Goal: Task Accomplishment & Management: Use online tool/utility

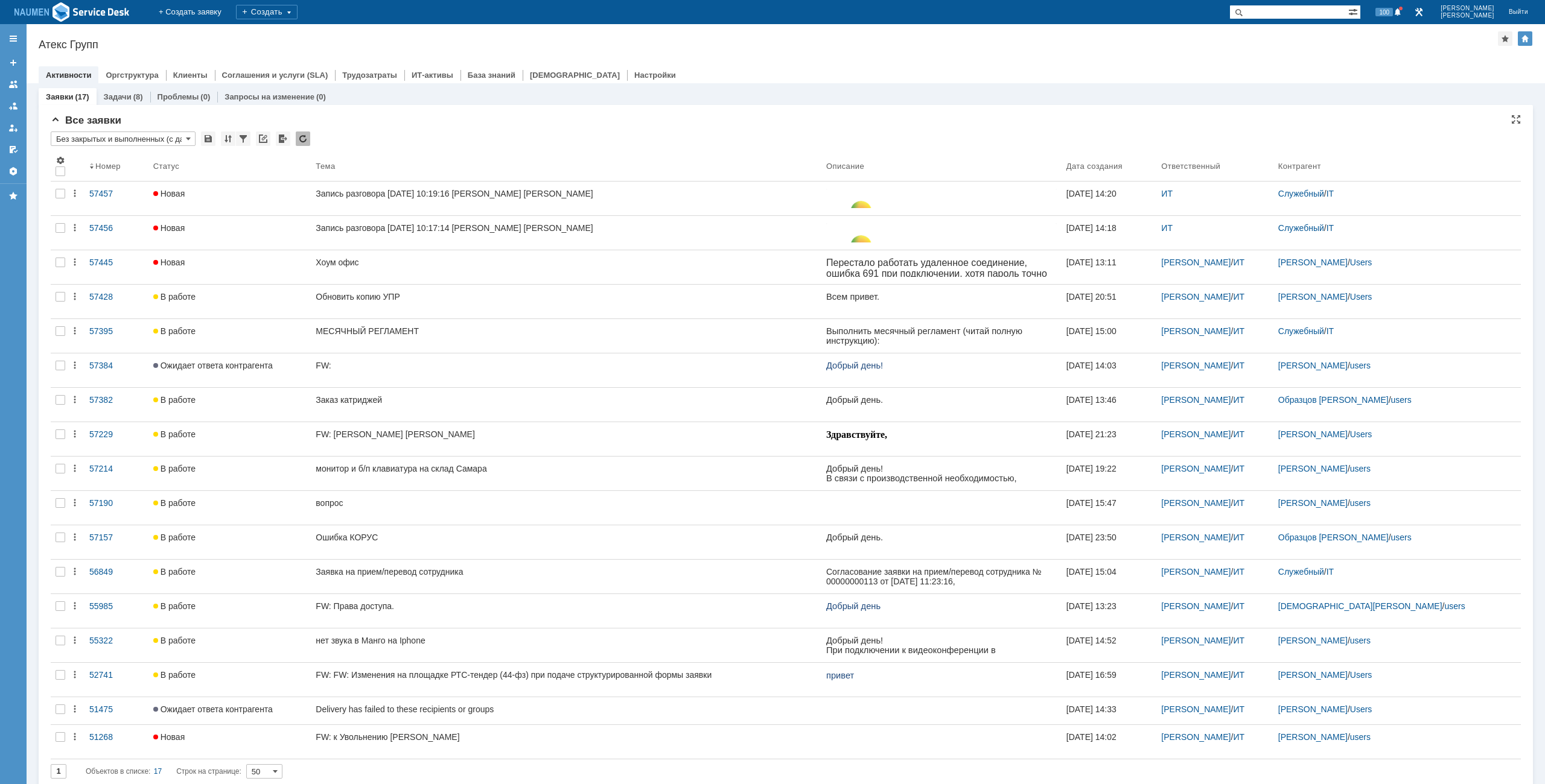
click at [424, 120] on div "Все заявки" at bounding box center [785, 121] width 1470 height 12
click at [1339, 61] on div at bounding box center [785, 62] width 1494 height 10
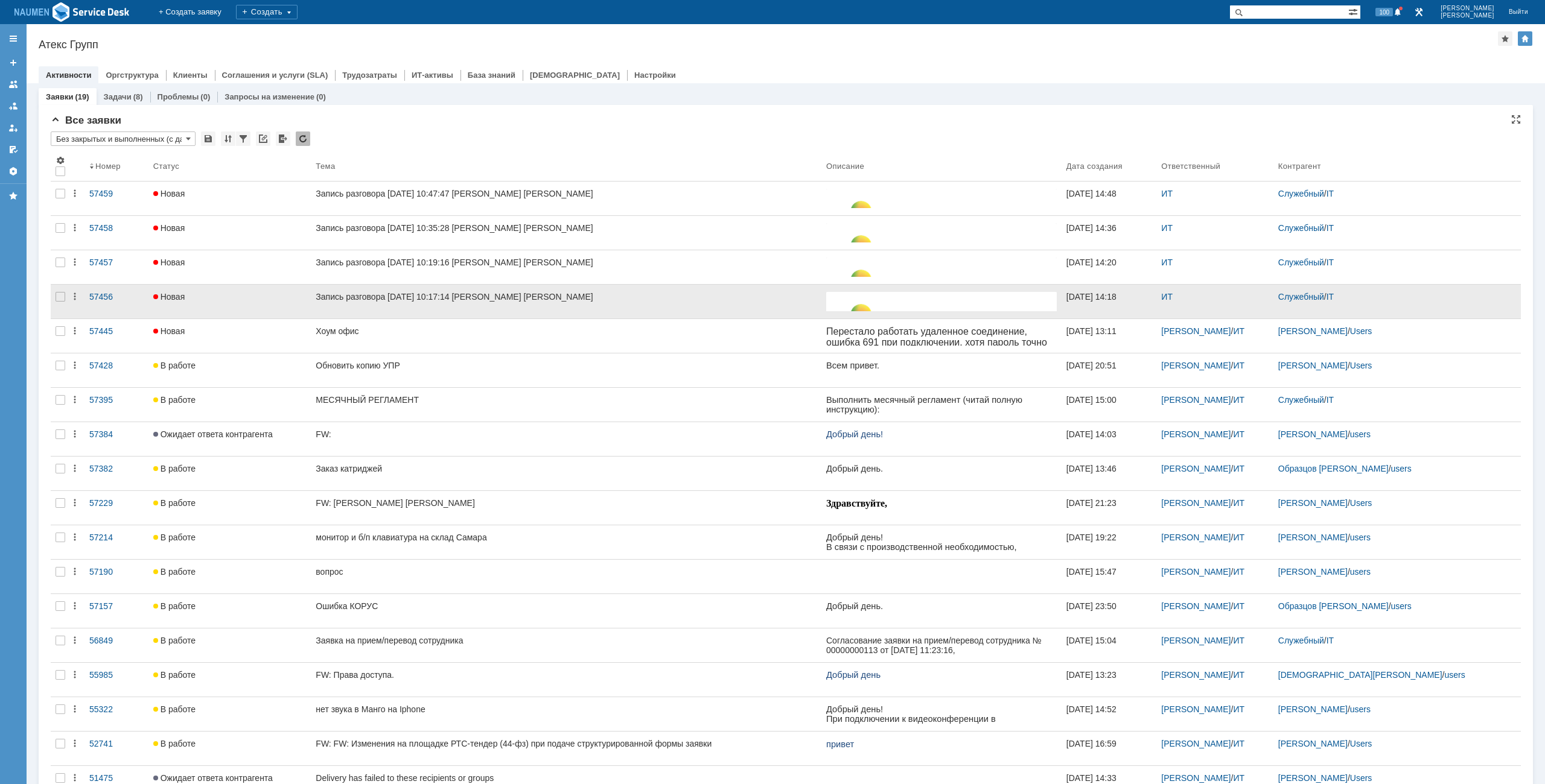
click at [60, 305] on div at bounding box center [60, 301] width 19 height 34
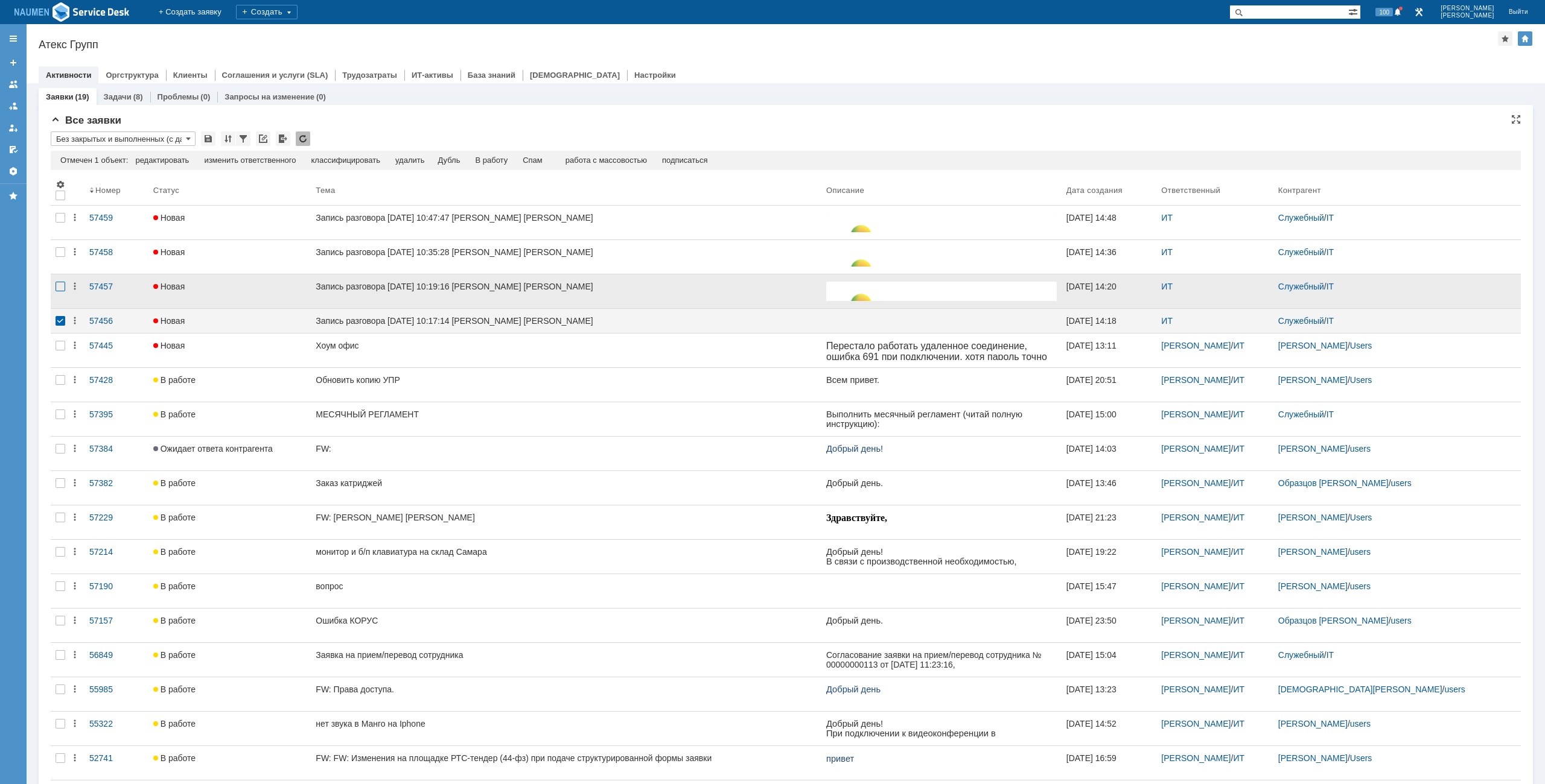
click at [60, 222] on div at bounding box center [60, 218] width 10 height 10
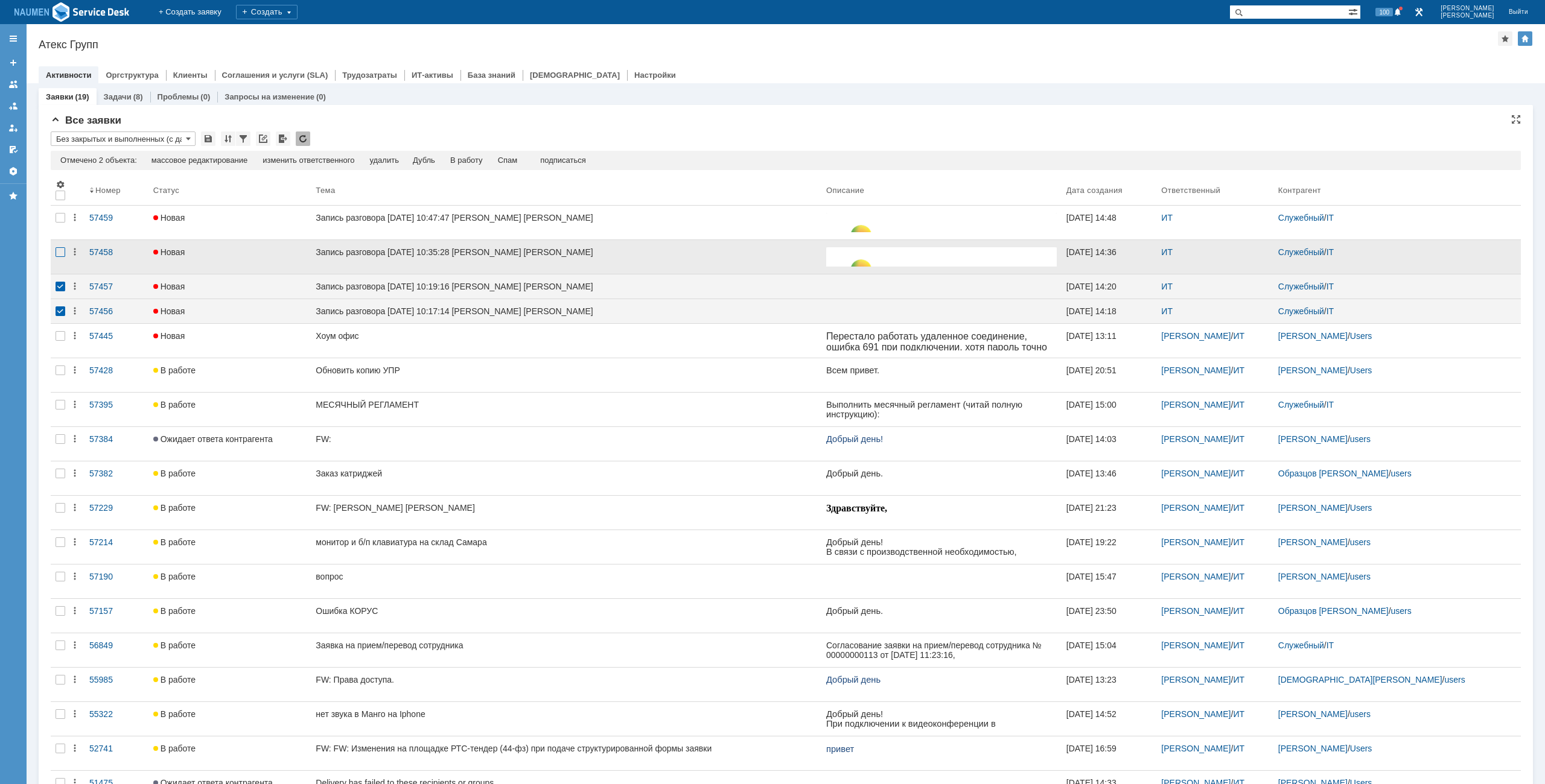
click at [60, 257] on div at bounding box center [60, 252] width 10 height 10
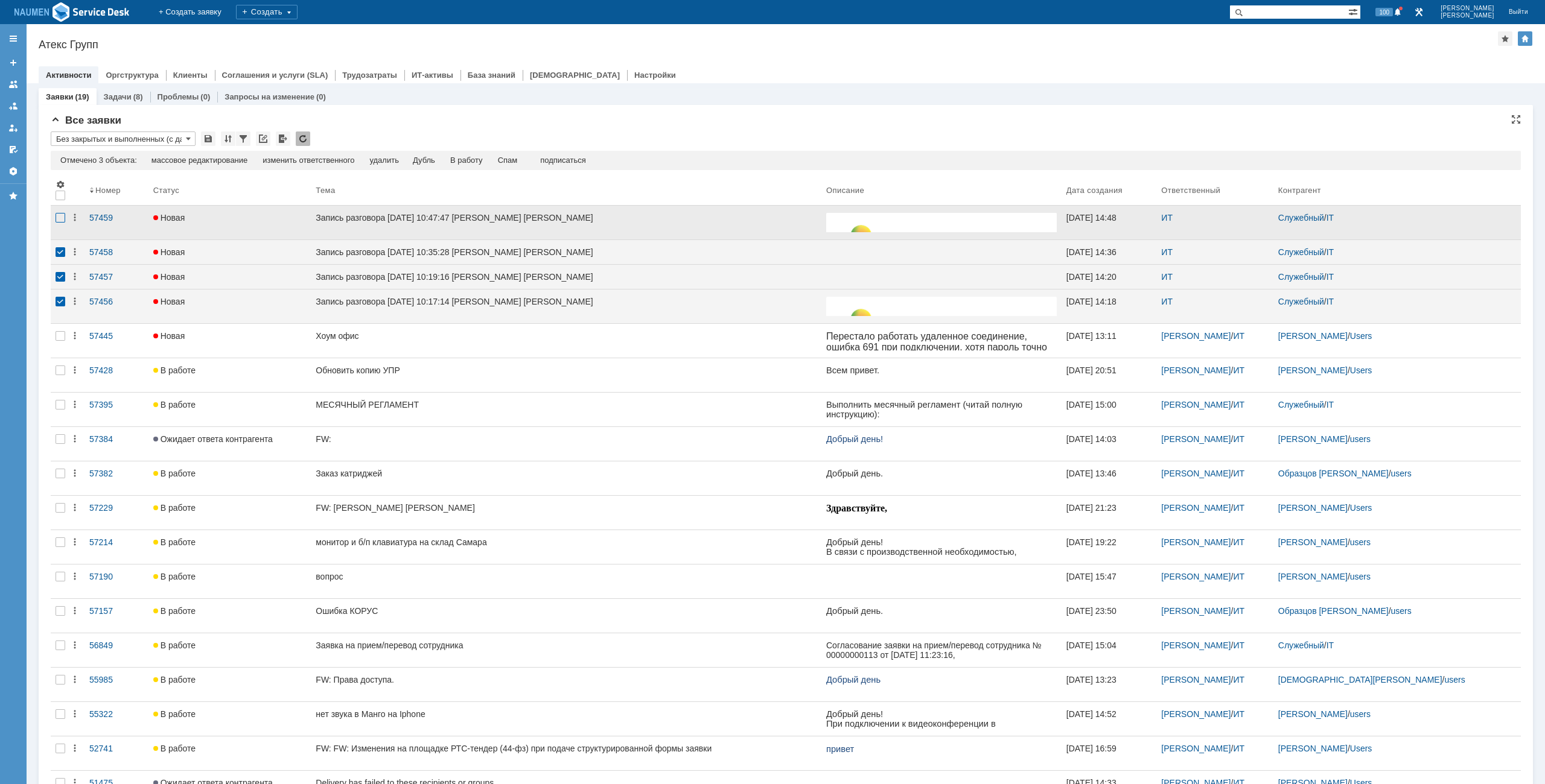
click at [56, 215] on div at bounding box center [60, 218] width 10 height 10
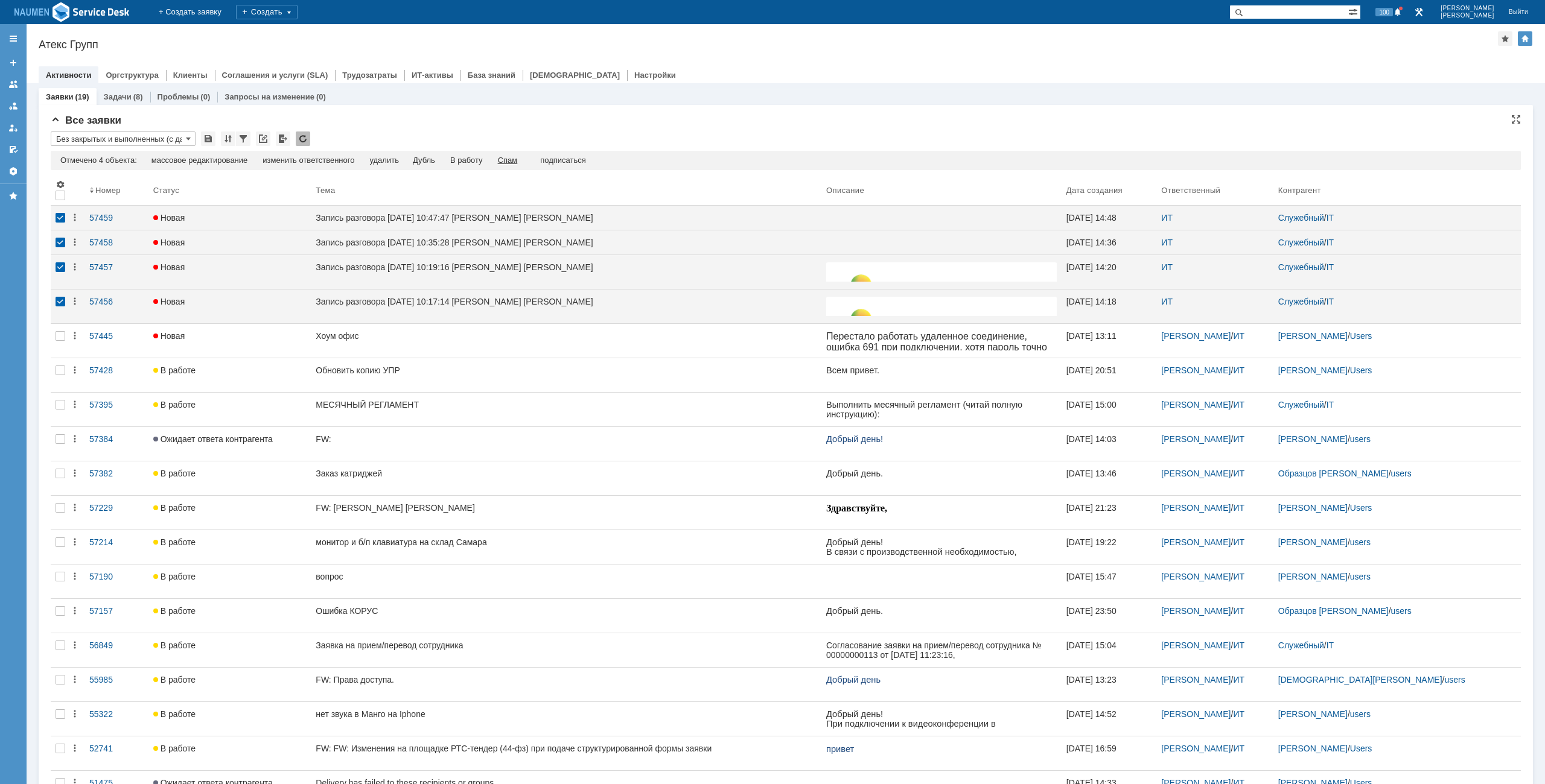
click at [511, 161] on div "Спам" at bounding box center [508, 160] width 20 height 10
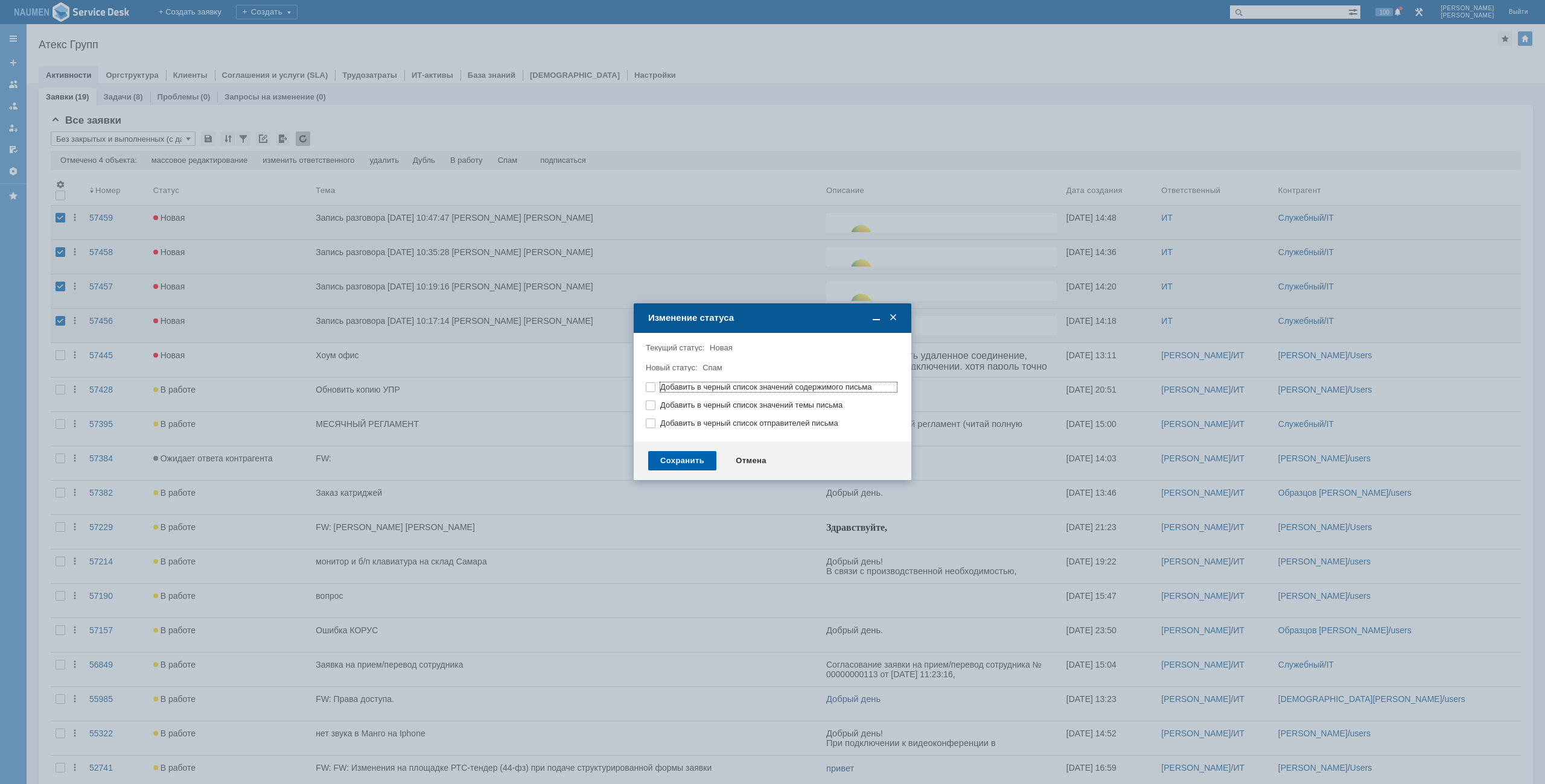
click at [690, 465] on div "Сохранить" at bounding box center [682, 461] width 68 height 19
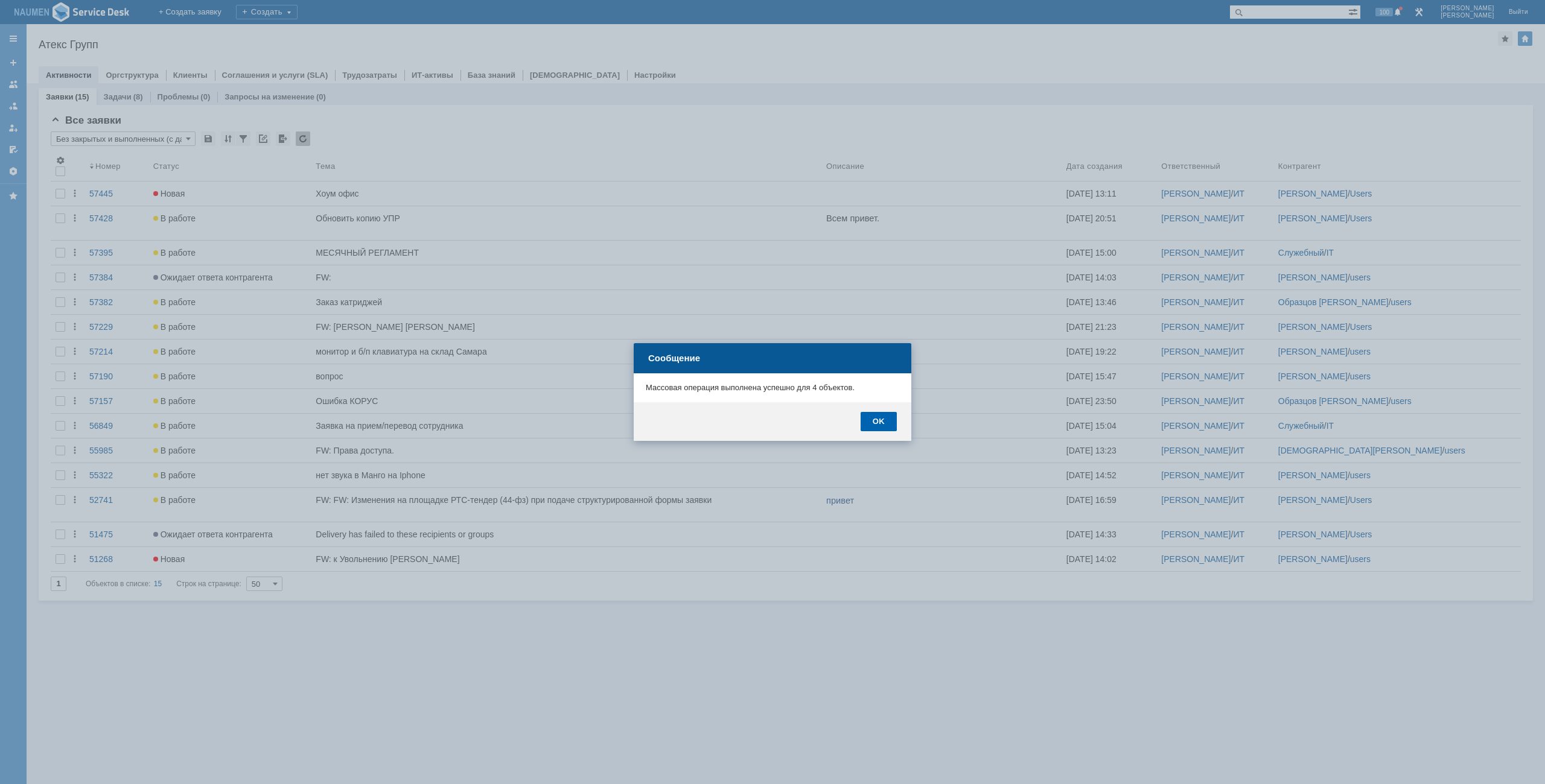
click at [877, 416] on div "OK" at bounding box center [879, 422] width 37 height 19
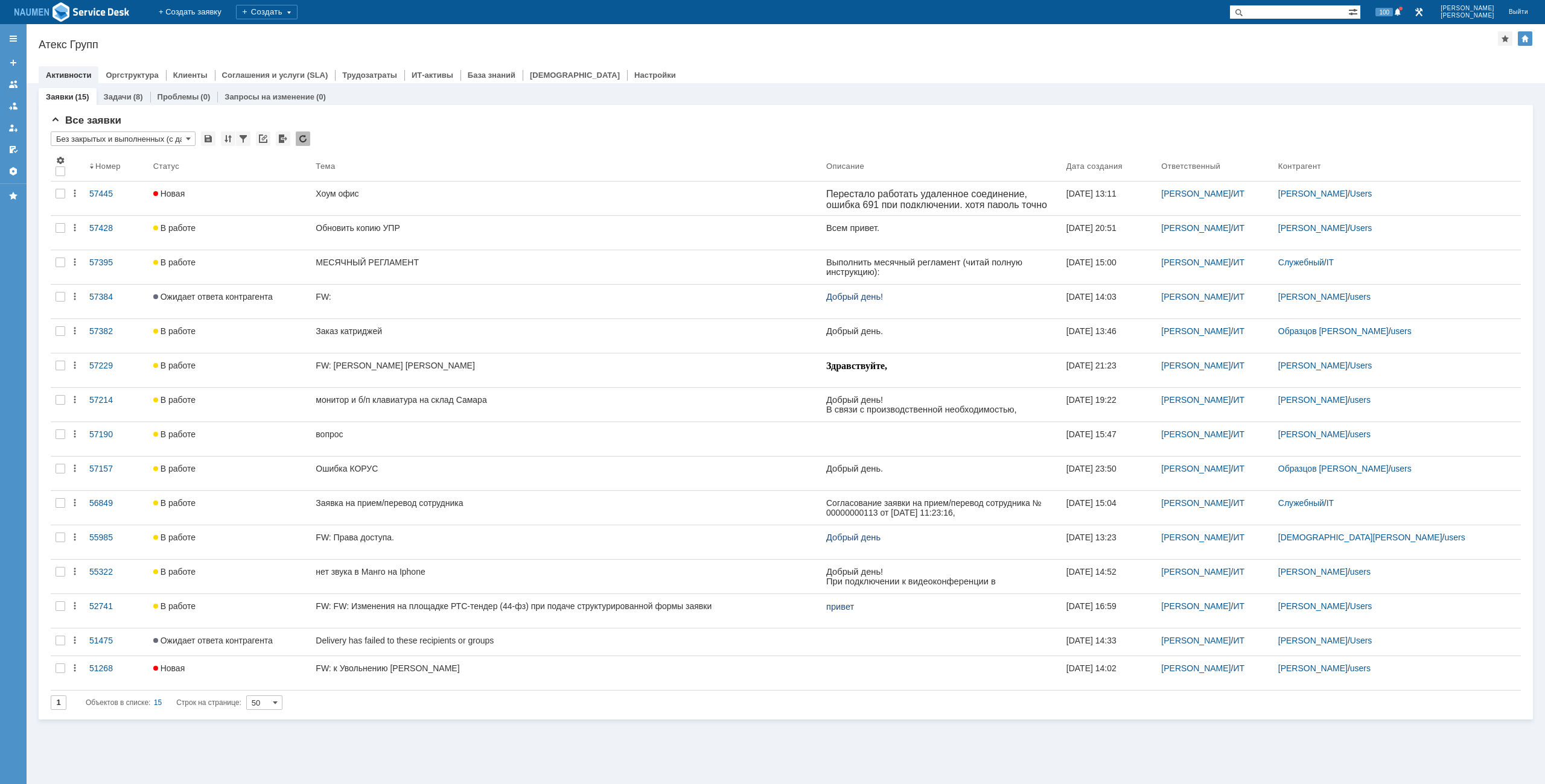
click at [891, 41] on div "Атекс Групп" at bounding box center [768, 44] width 1459 height 12
click at [858, 43] on div "Атекс Групп" at bounding box center [768, 44] width 1459 height 12
click at [891, 41] on div "Атекс Групп" at bounding box center [768, 44] width 1459 height 12
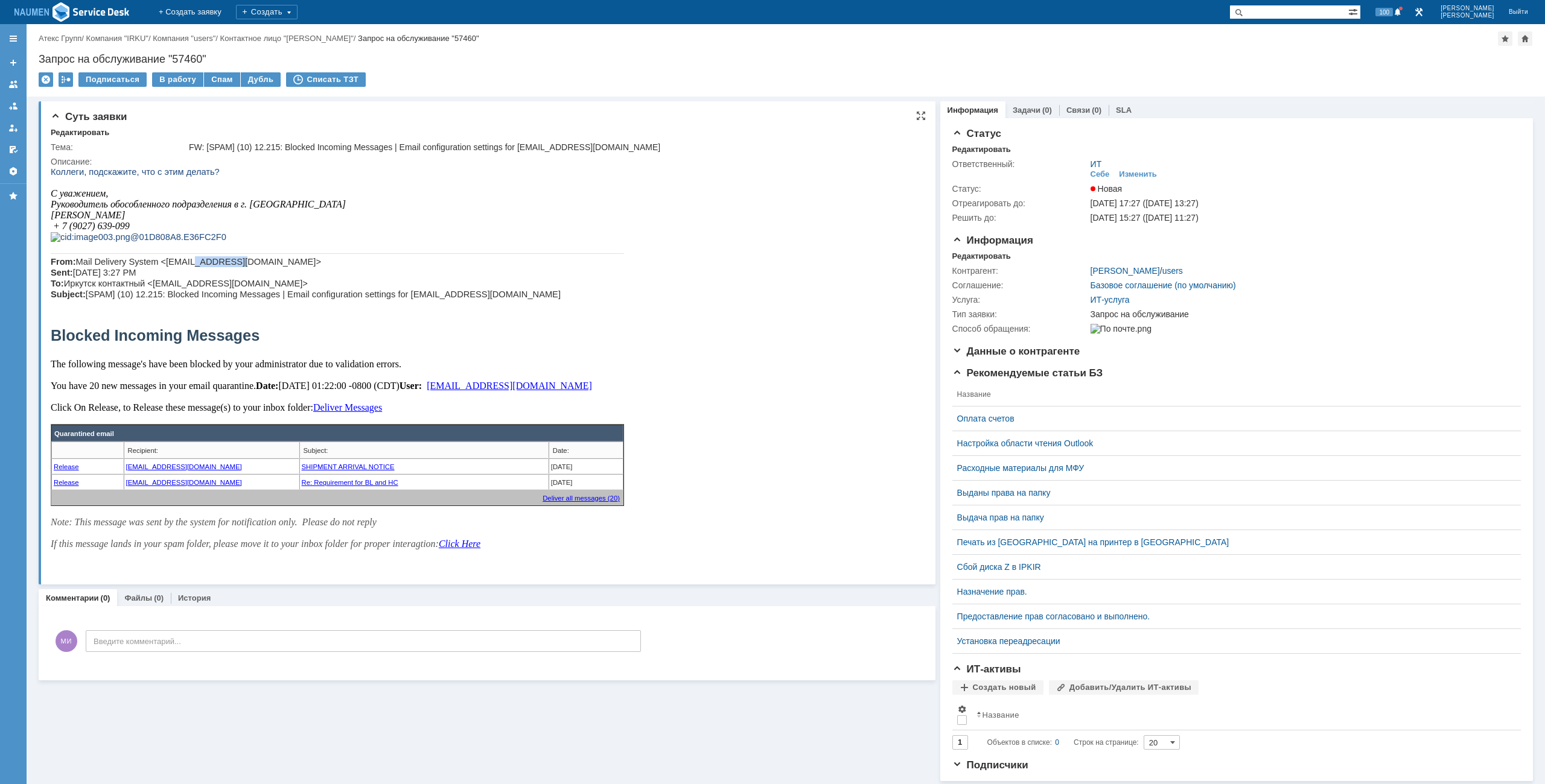
drag, startPoint x: 178, startPoint y: 283, endPoint x: 212, endPoint y: 283, distance: 34.0
click at [212, 283] on span "Mail Delivery System <mail@jat-co.org> Sent: Tuesday, August 26, 2025 3:27 PM T…" at bounding box center [306, 278] width 510 height 42
copy span "jat-co.org"
click at [654, 272] on html "Коллеги, подскажите, что с этим делать? С уважением, Руководитель обособленного…" at bounding box center [483, 358] width 865 height 383
click at [584, 217] on p "С уважением, Руководитель обособленного подразделения в г. Иркутске Коцарь Ирин…" at bounding box center [337, 215] width 573 height 54
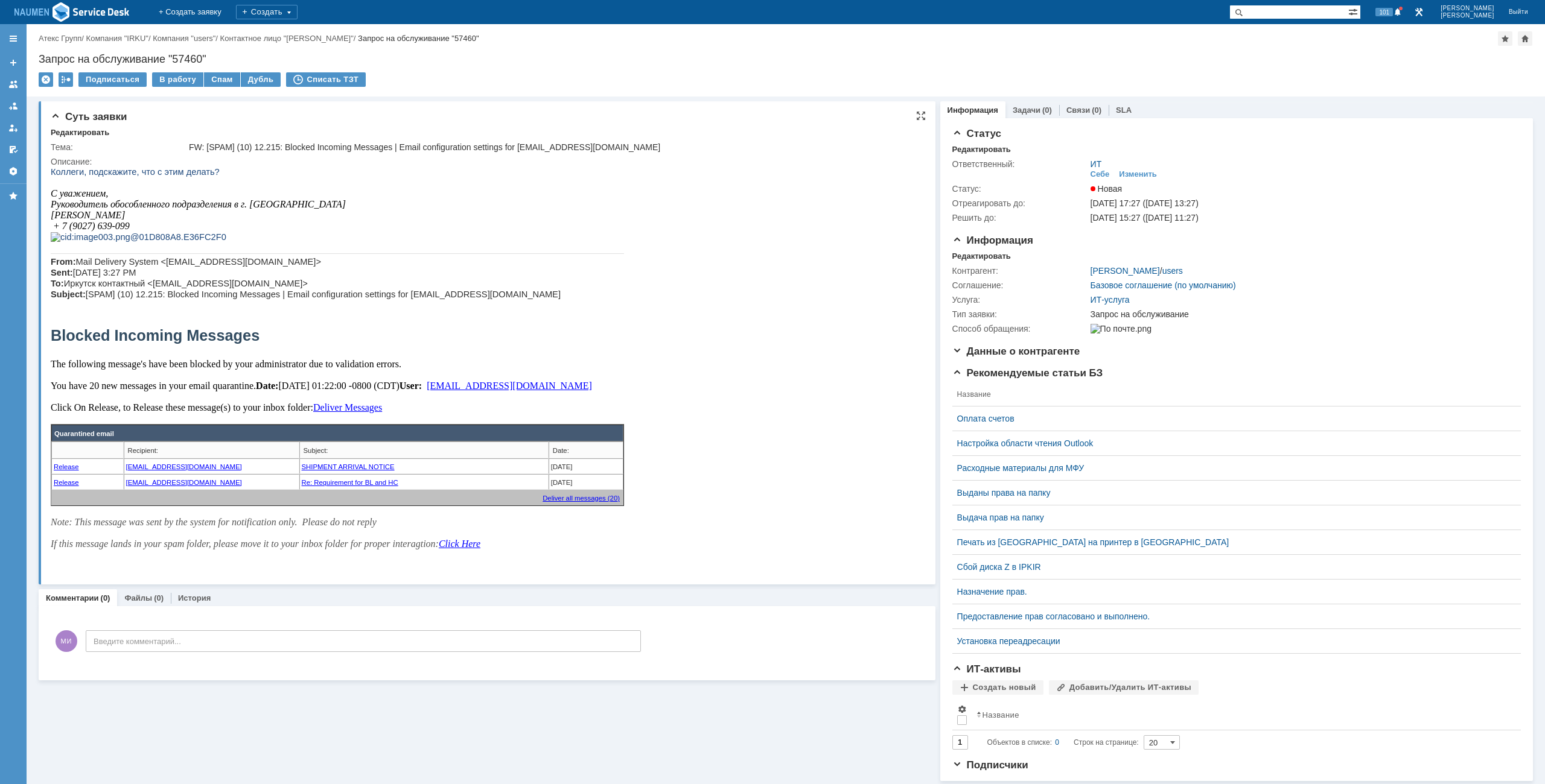
click at [333, 378] on div "Коллеги, подскажите, что с этим делать? С уважением, Руководитель обособленного…" at bounding box center [337, 358] width 573 height 383
click at [564, 300] on p "From: Mail Delivery System <mail@jat-co.org> Sent: Tuesday, August 26, 2025 3:2…" at bounding box center [337, 277] width 573 height 43
click at [228, 727] on div "Суть заявки Редактировать Тема: FW: [SPAM] (10) 12.215: Blocked Incoming Messag…" at bounding box center [487, 438] width 897 height 684
click at [282, 717] on div "Суть заявки Редактировать Тема: FW: [SPAM] (10) 12.215: Blocked Incoming Messag…" at bounding box center [487, 438] width 897 height 684
drag, startPoint x: 790, startPoint y: 46, endPoint x: 1061, endPoint y: 161, distance: 294.4
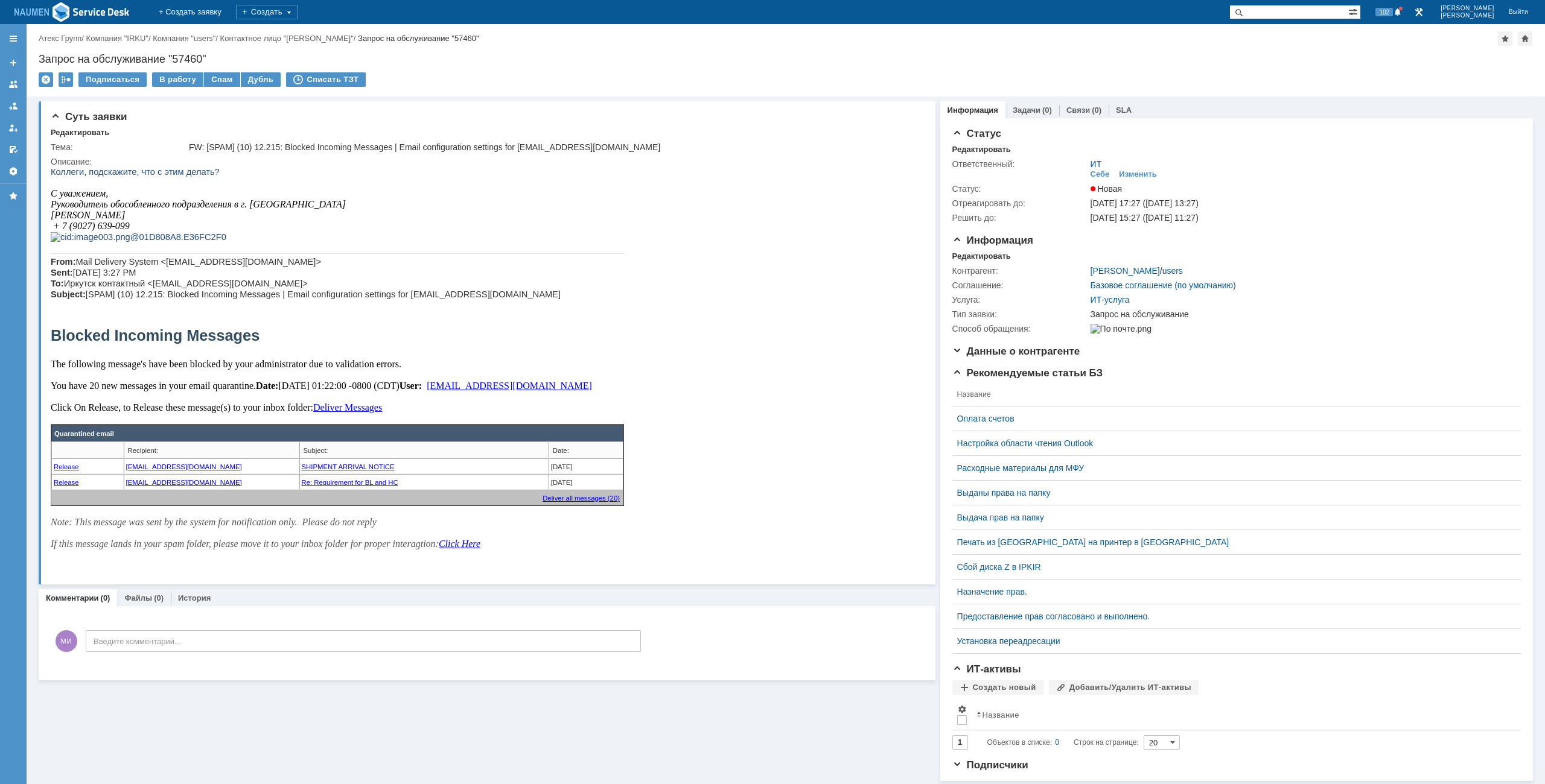
click at [792, 46] on div "Назад | Атекс Групп / Компания "IRKU" / Компания "users" / Контактное лицо "Коц…" at bounding box center [786, 60] width 1518 height 72
click at [982, 254] on div "Редактировать" at bounding box center [982, 256] width 58 height 10
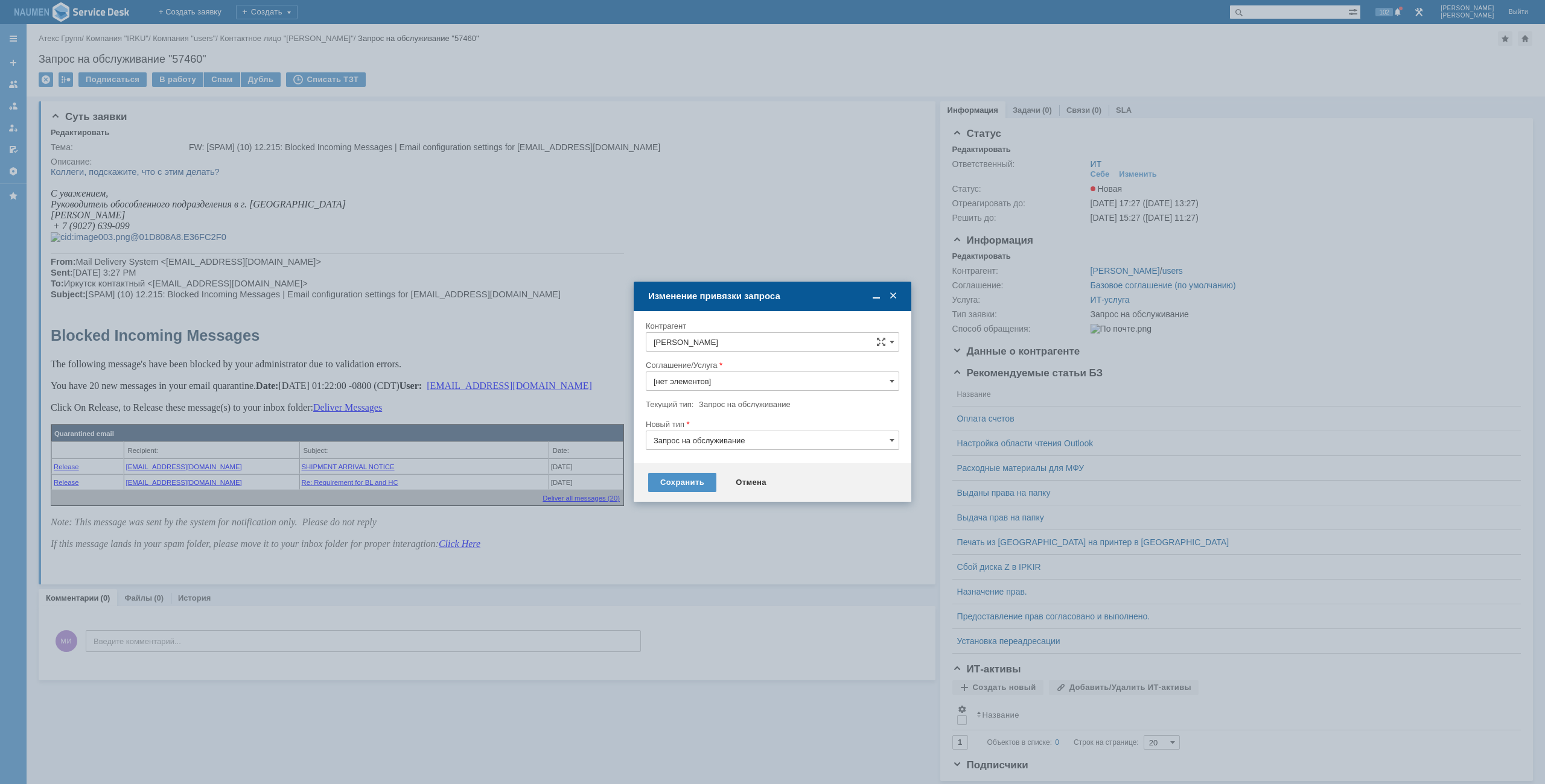
type input "ИТ-услуга"
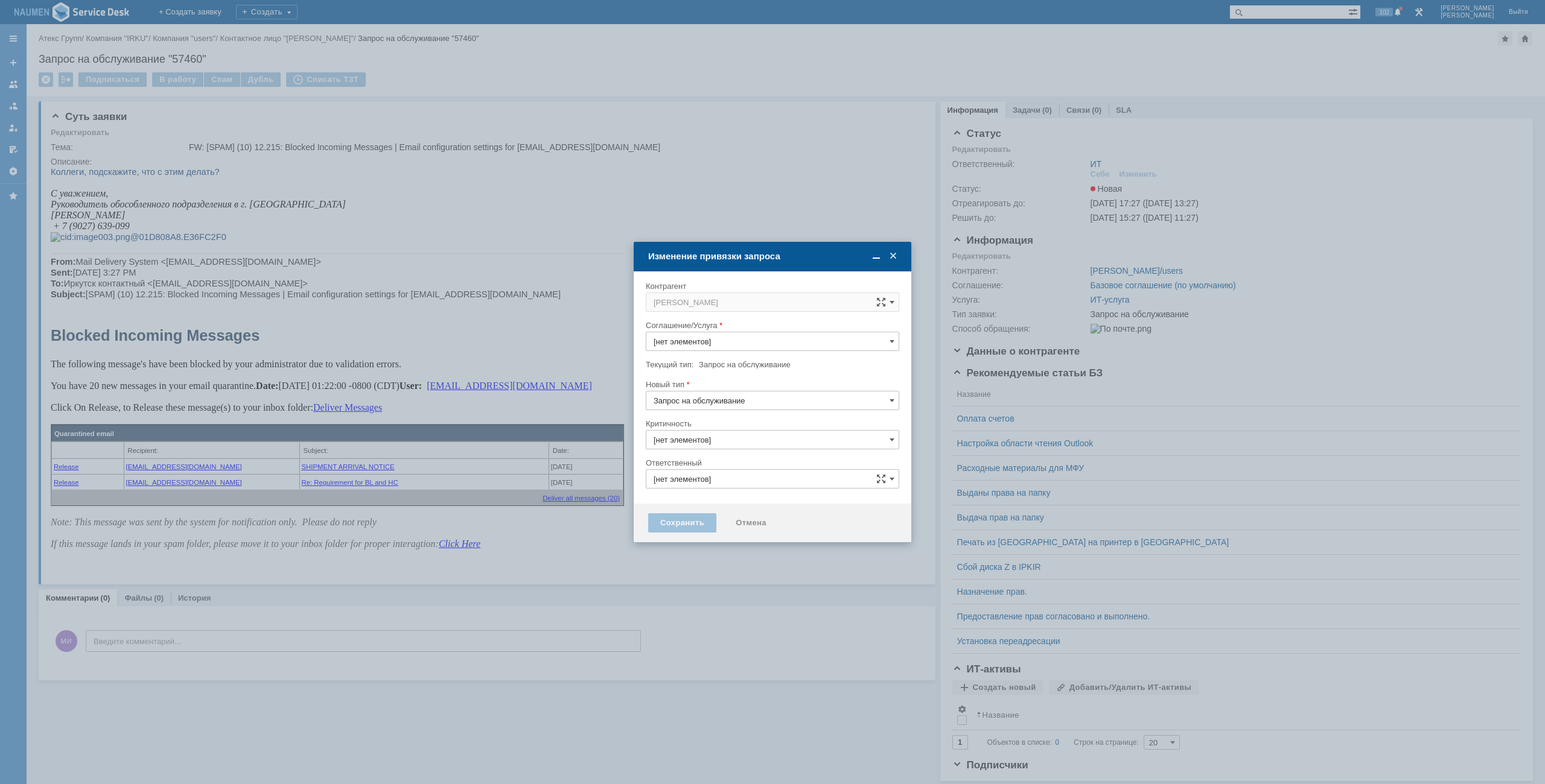
type input "ИТ-услуга"
type input "3. Низкая"
type input "[PERSON_NAME]"
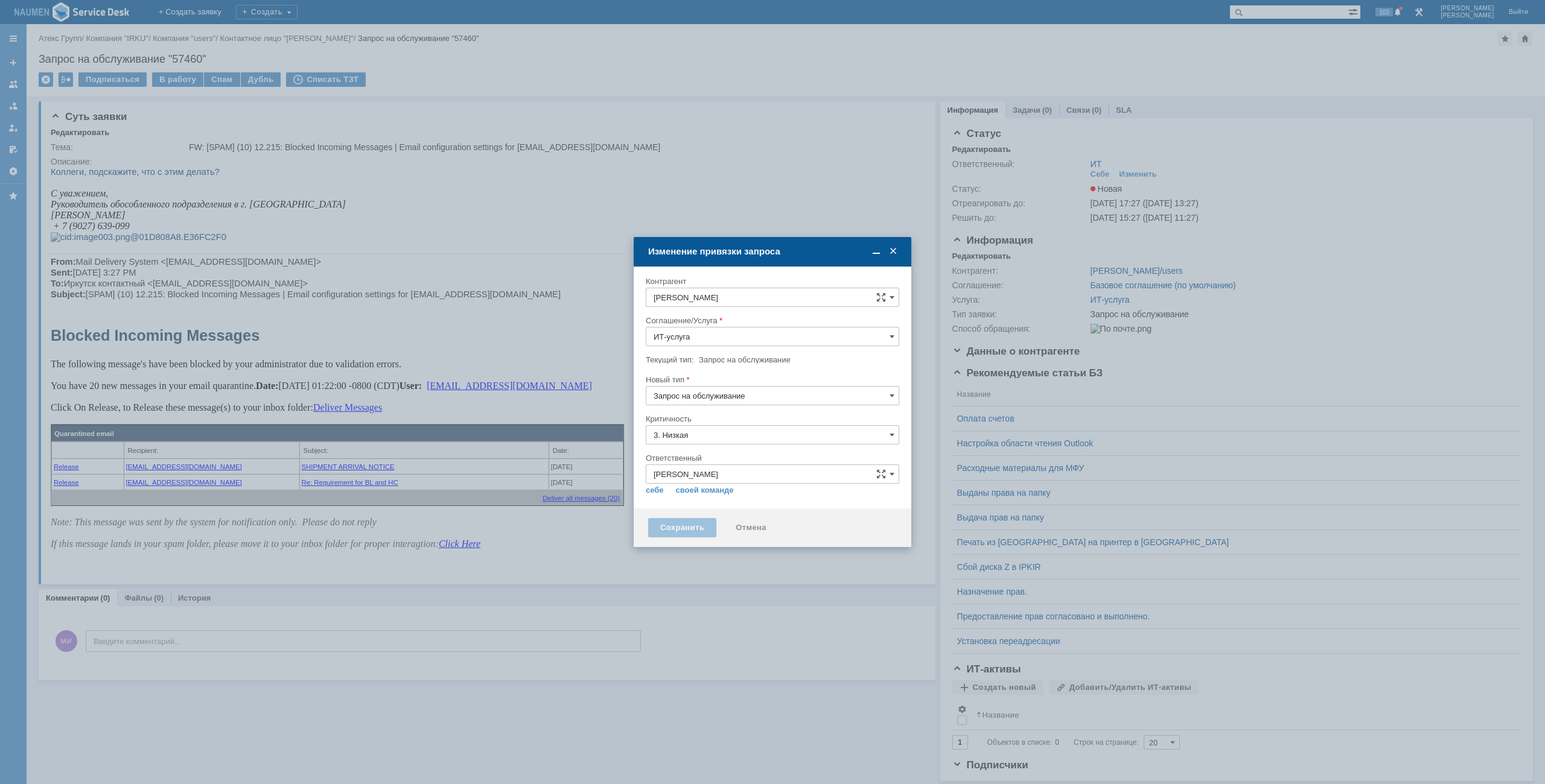
type input "Почта"
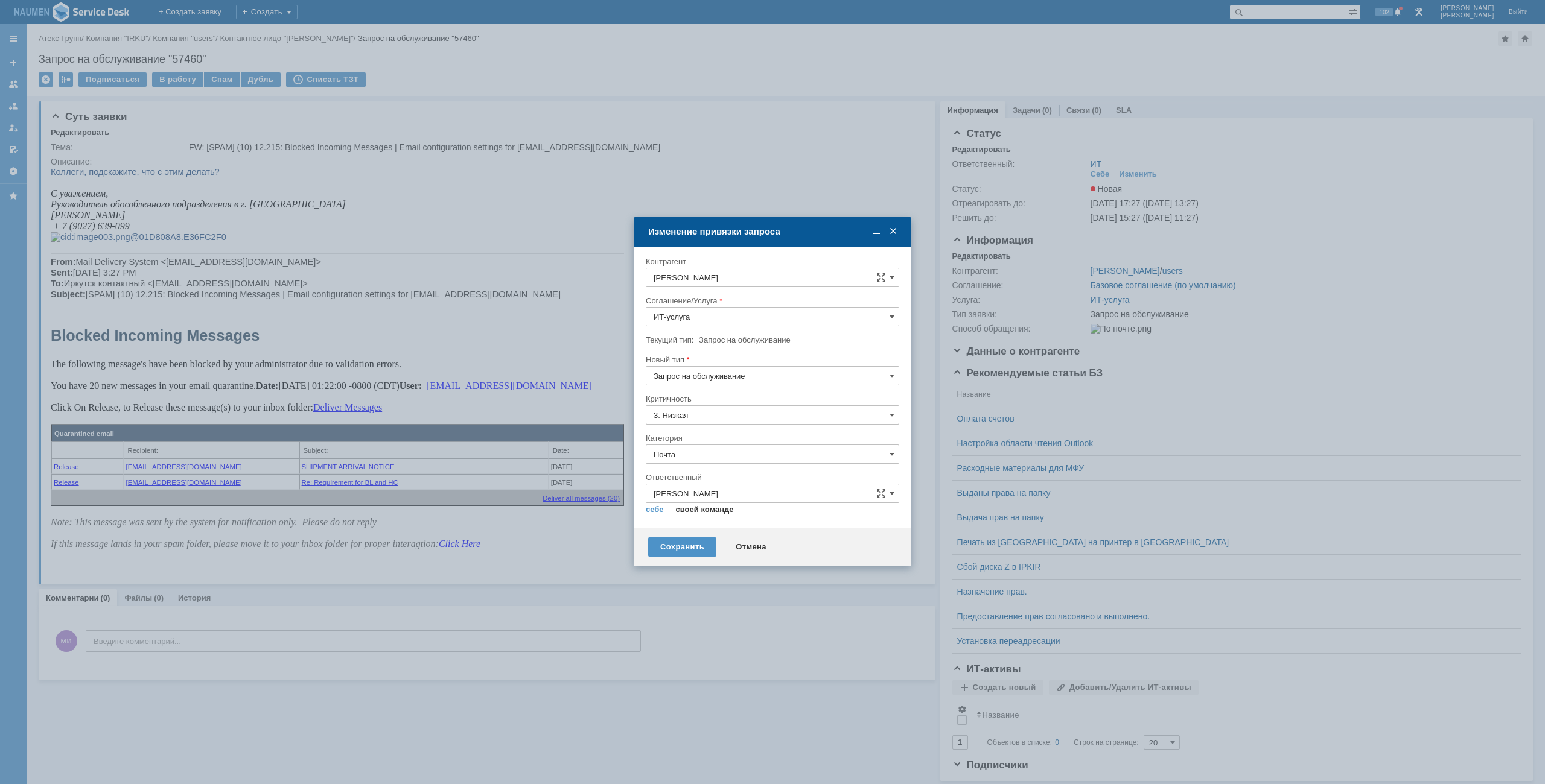
click at [693, 510] on link "своей команде" at bounding box center [705, 509] width 58 height 10
click at [643, 504] on div "Внимание! Контрагент Коцарь Ирина Соглашение/Услуга ИТ-услуга Текущий тип: Запр…" at bounding box center [772, 387] width 278 height 281
click at [652, 507] on link "себе" at bounding box center [654, 509] width 18 height 10
type input "[PERSON_NAME]"
click at [691, 544] on div "Сохранить" at bounding box center [682, 542] width 68 height 19
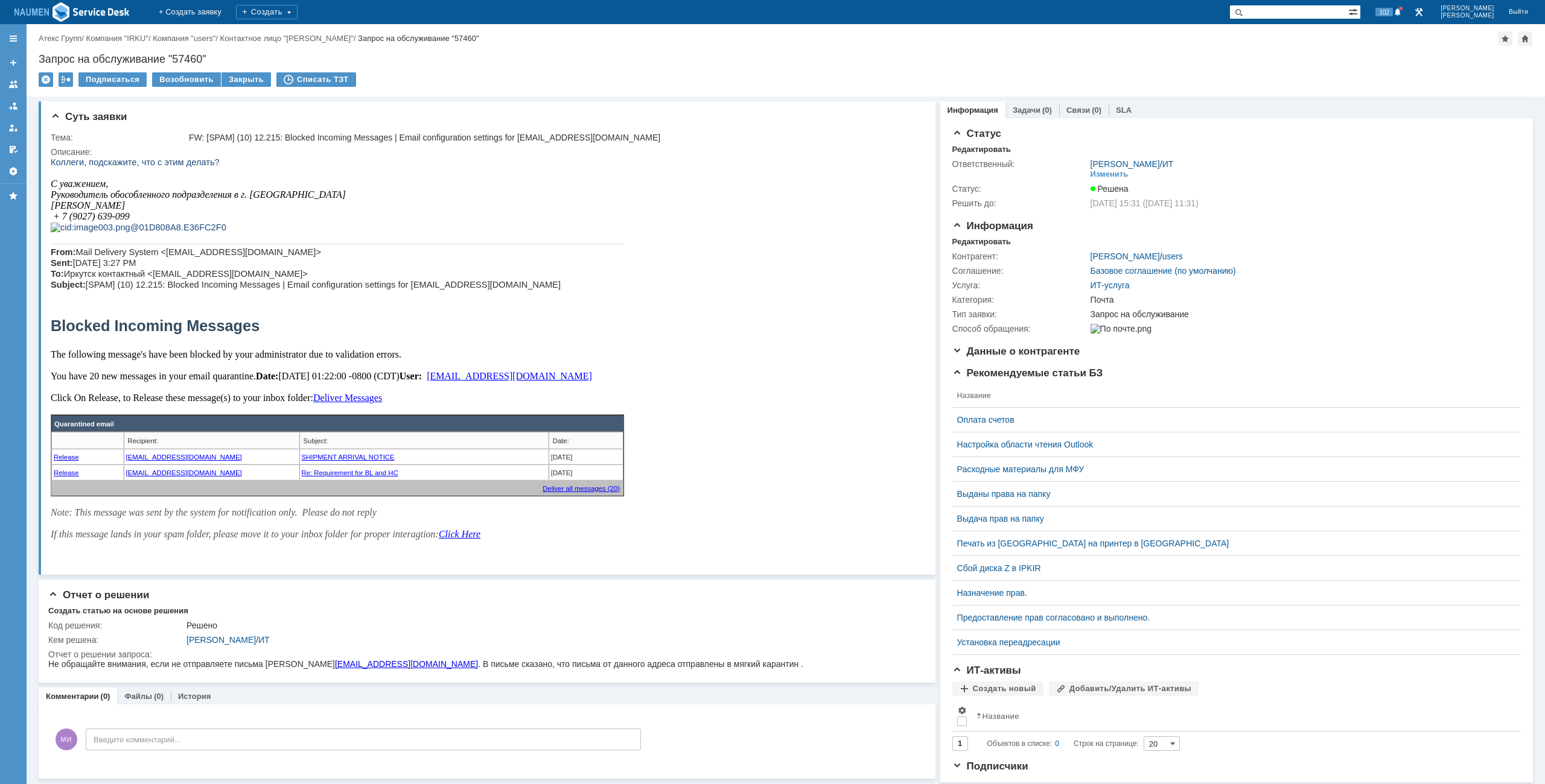
click at [437, 91] on div "Подписаться Возобновить Закрыть Списать ТЗТ" at bounding box center [785, 85] width 1494 height 25
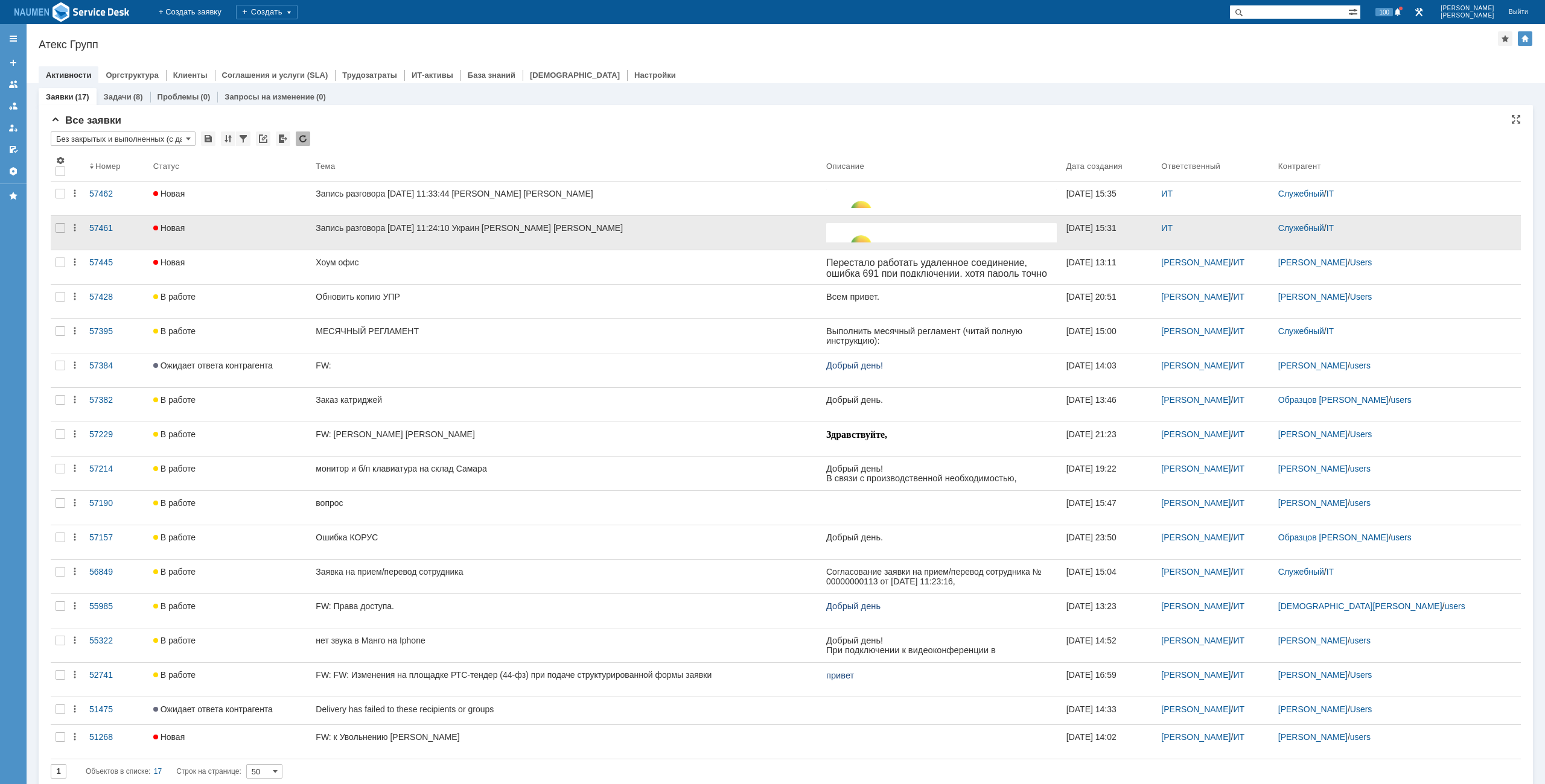
click at [63, 221] on div at bounding box center [60, 232] width 19 height 34
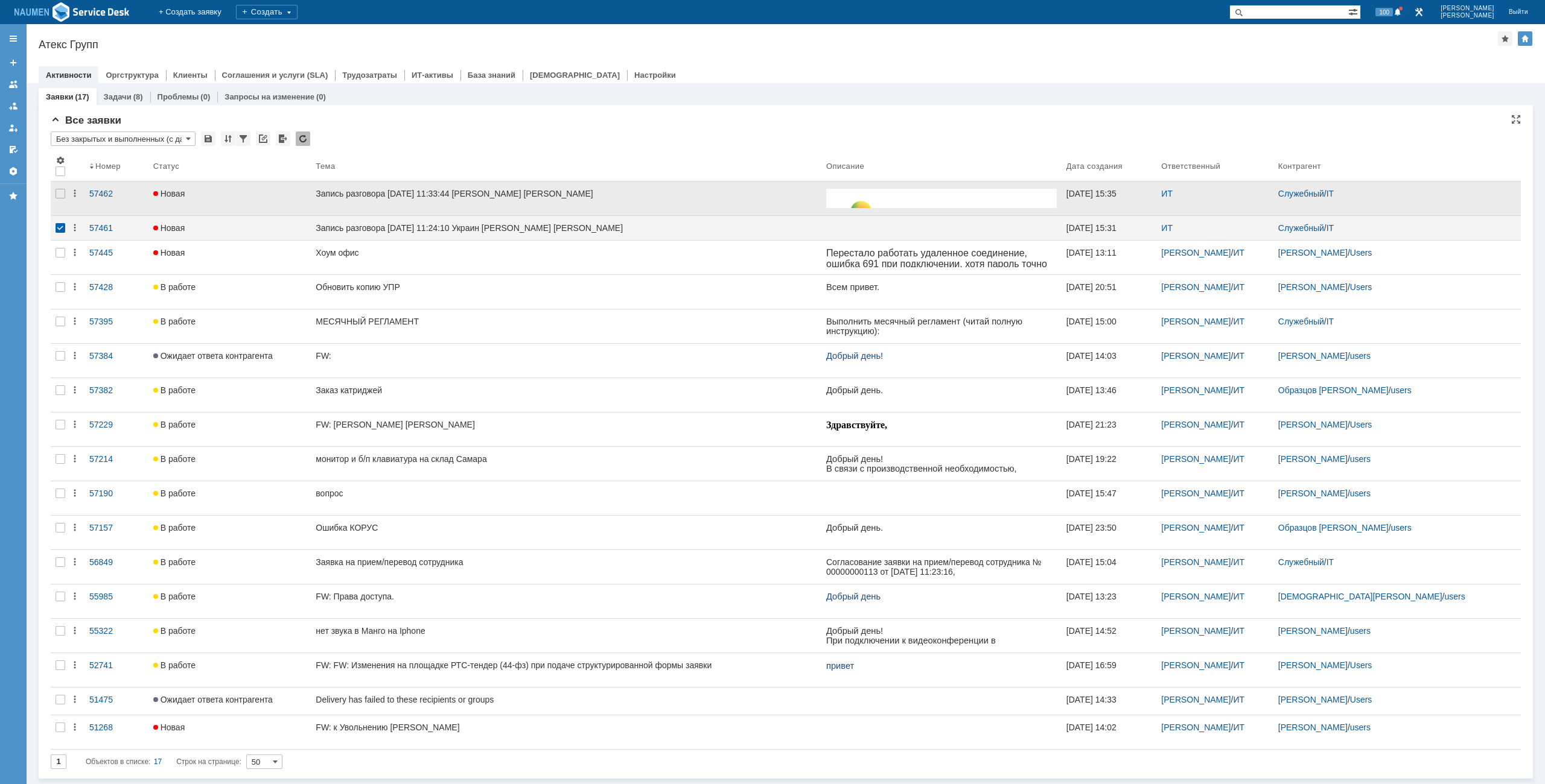
click at [62, 206] on div at bounding box center [60, 198] width 19 height 34
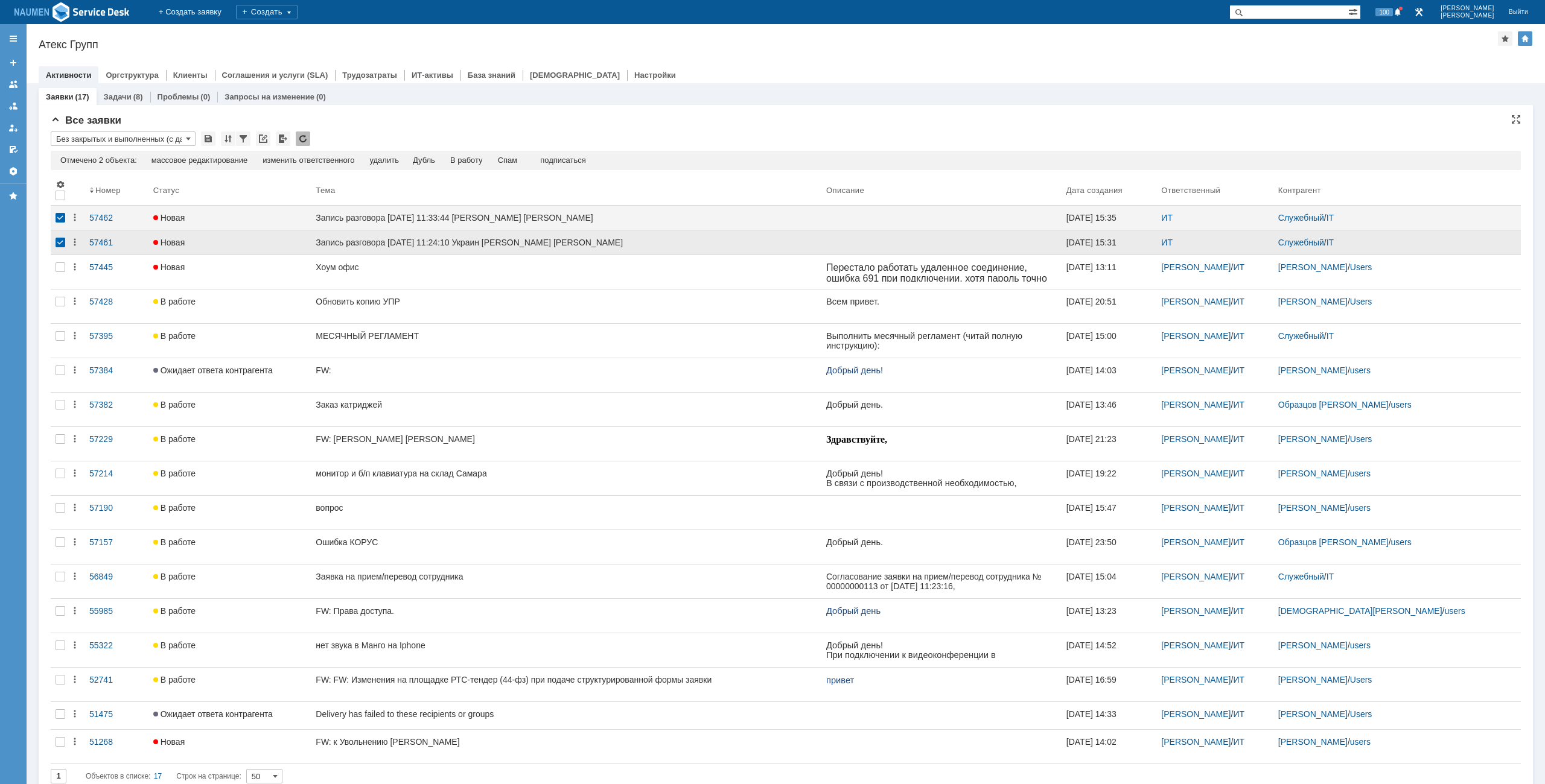
click at [63, 239] on div at bounding box center [60, 242] width 10 height 10
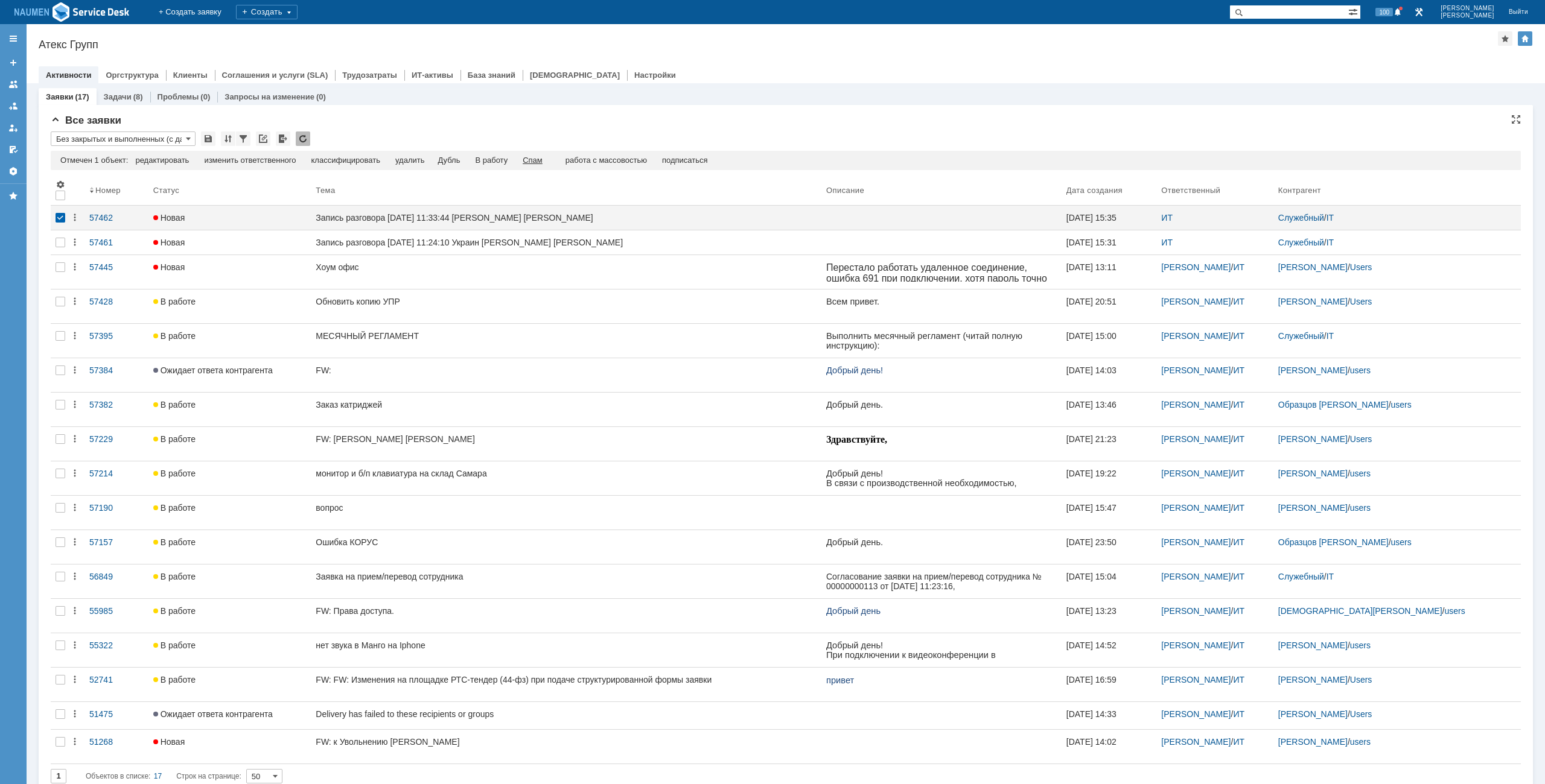
click at [543, 161] on div "Спам" at bounding box center [533, 160] width 20 height 10
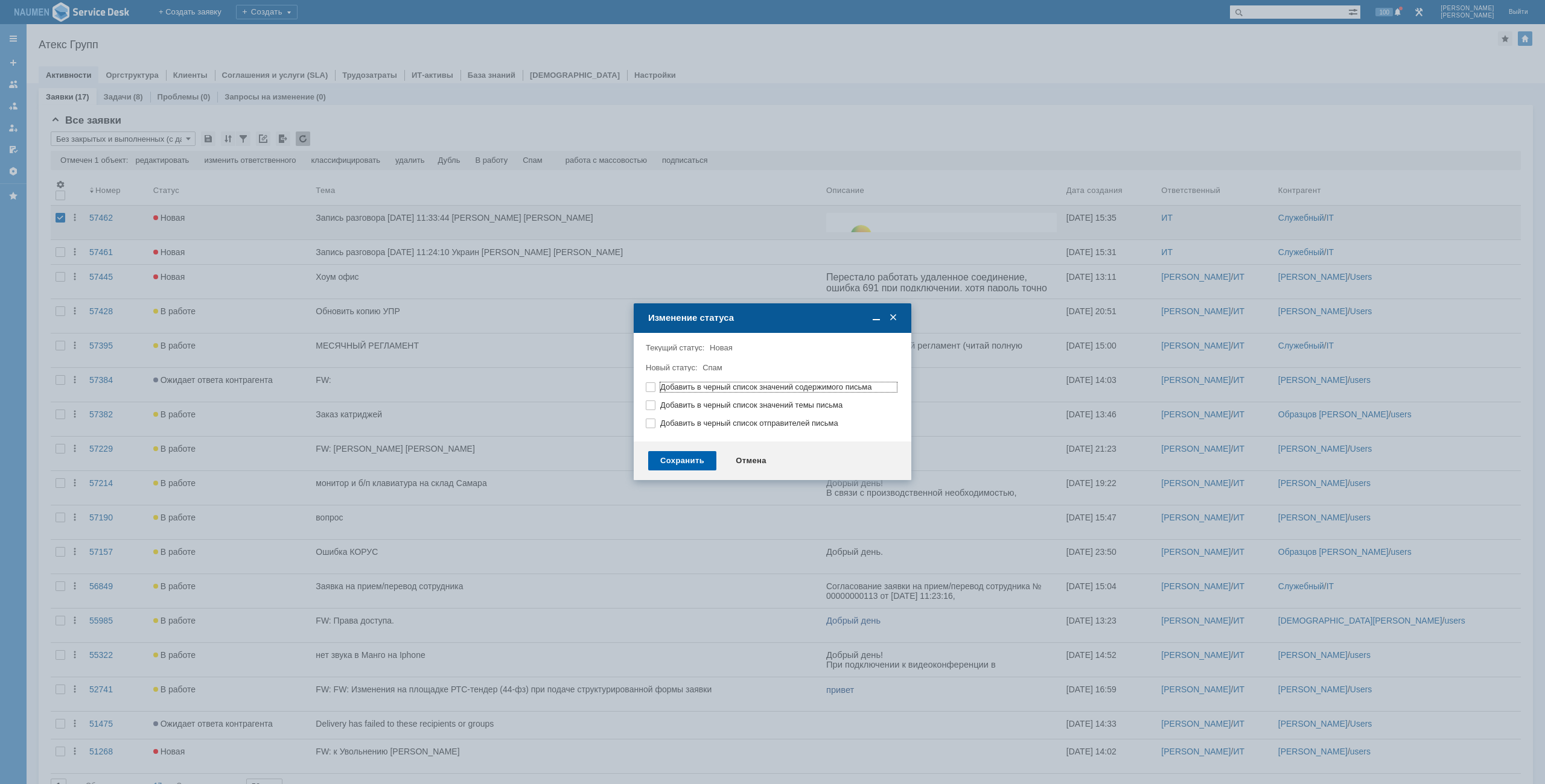
click at [680, 458] on div "Сохранить" at bounding box center [682, 461] width 68 height 19
